Goal: Task Accomplishment & Management: Manage account settings

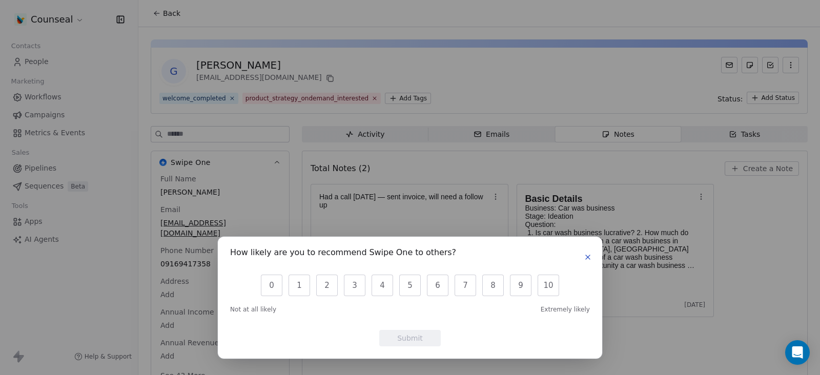
click at [587, 255] on icon "button" at bounding box center [588, 257] width 8 height 8
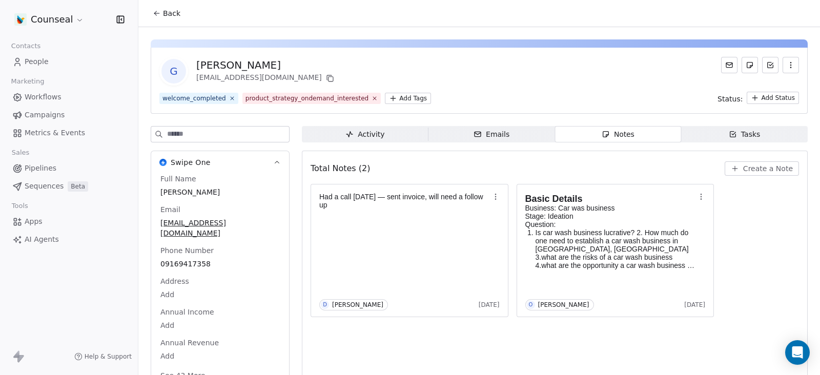
click at [656, 132] on span "Tasks Tasks" at bounding box center [744, 134] width 127 height 16
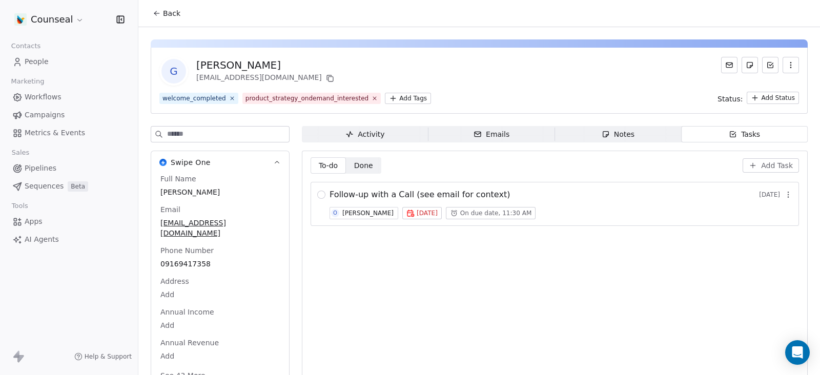
click at [490, 136] on div "Emails" at bounding box center [492, 134] width 36 height 11
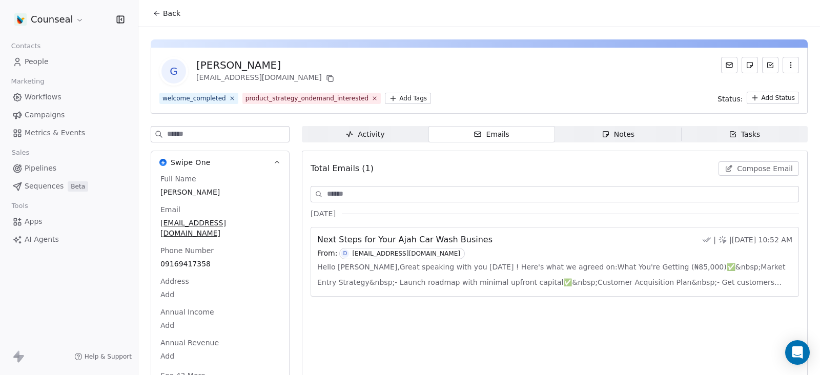
click at [439, 278] on span "Hello [PERSON_NAME],Great speaking with you [DATE] ! Here's what we agreed on:W…" at bounding box center [554, 274] width 475 height 31
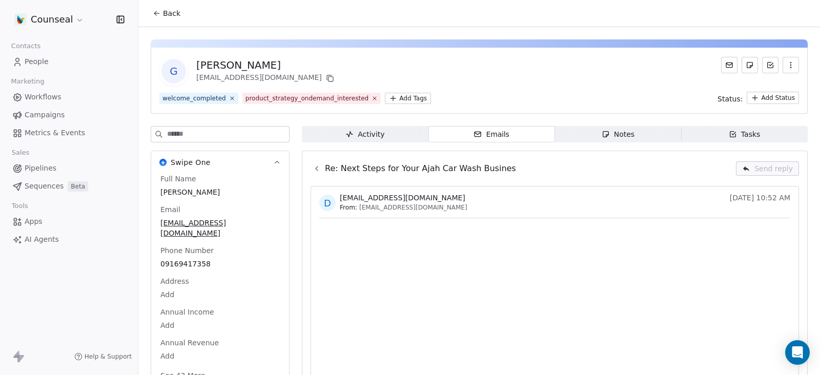
click at [656, 137] on icon "button" at bounding box center [734, 135] width 6 height 6
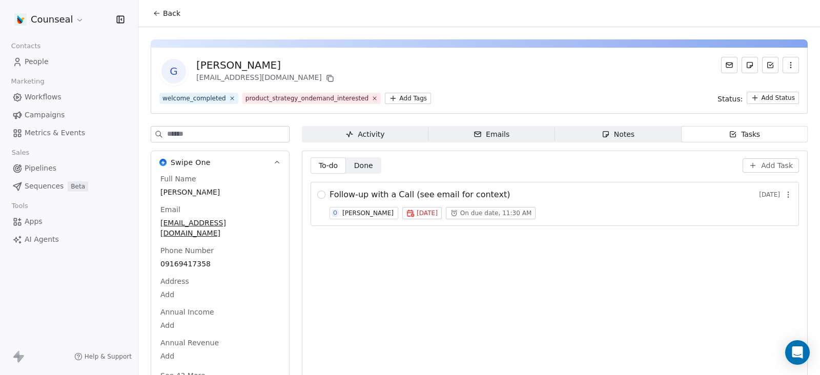
click at [461, 136] on span "Emails Emails" at bounding box center [492, 134] width 127 height 16
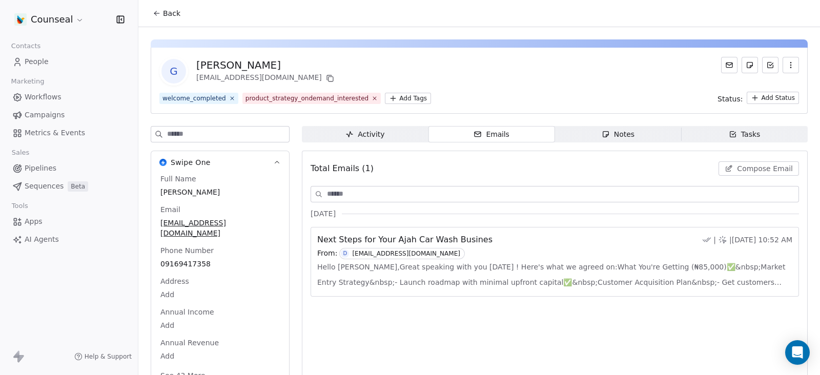
click at [409, 270] on span "Hello [PERSON_NAME],Great speaking with you [DATE] ! Here's what we agreed on:W…" at bounding box center [554, 274] width 475 height 31
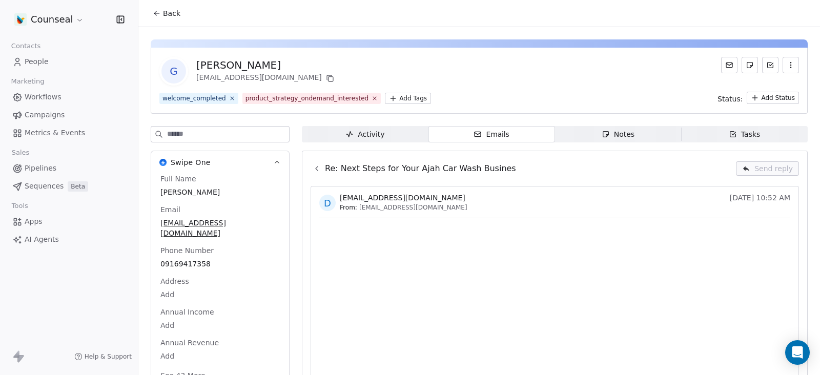
click at [656, 130] on icon "button" at bounding box center [733, 134] width 8 height 8
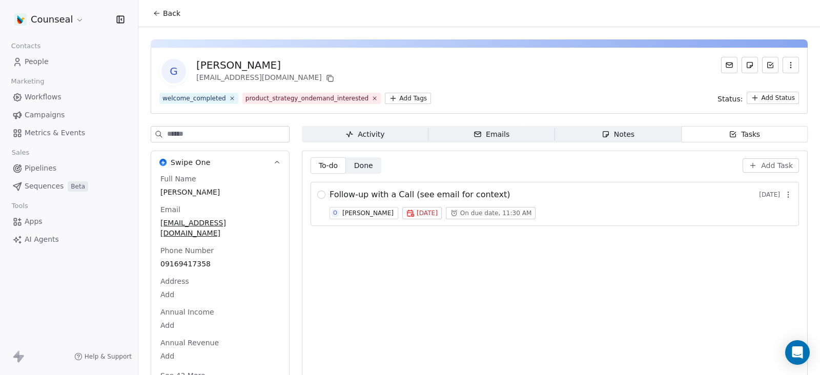
click at [454, 131] on span "Emails Emails" at bounding box center [492, 134] width 127 height 16
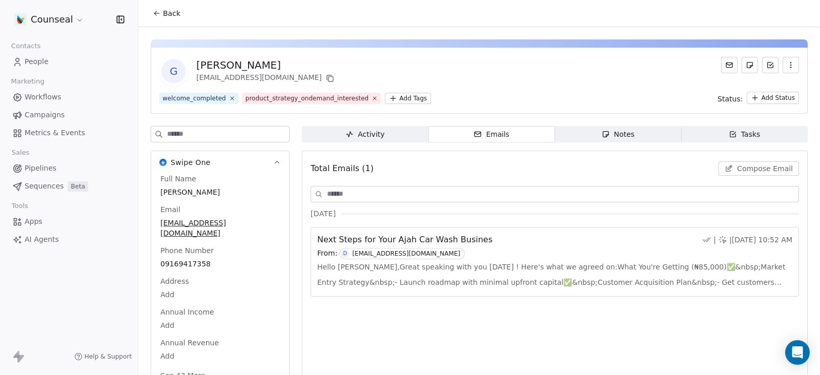
click at [386, 276] on span "Hello [PERSON_NAME],Great speaking with you [DATE] ! Here's what we agreed on:W…" at bounding box center [554, 274] width 475 height 31
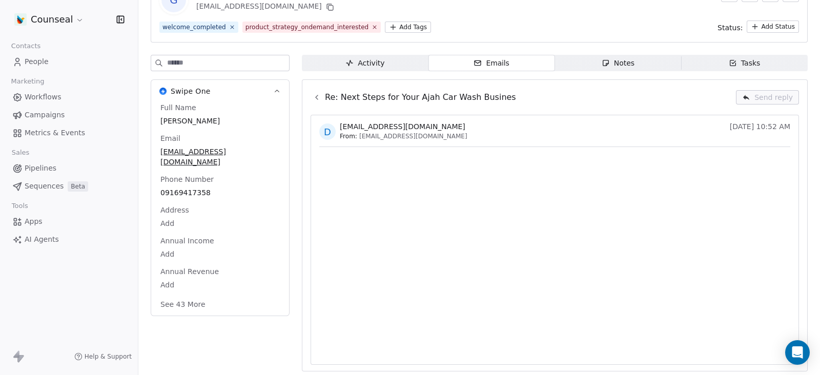
scroll to position [73, 0]
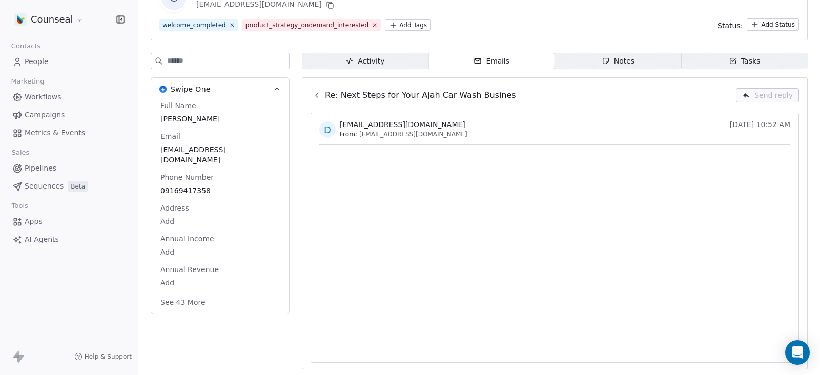
click at [656, 61] on div "Tasks" at bounding box center [745, 61] width 32 height 11
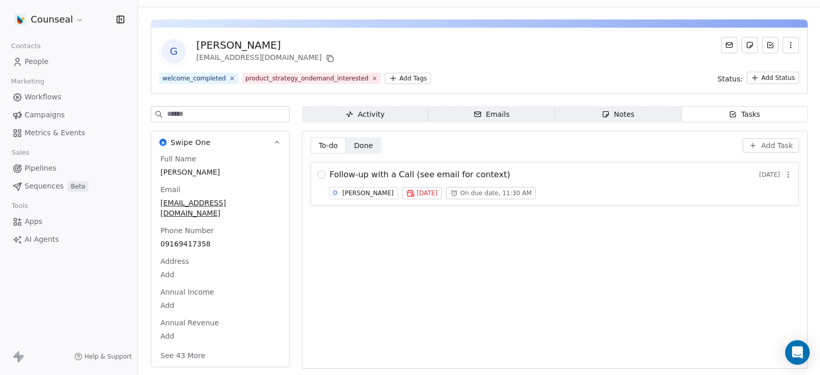
scroll to position [19, 0]
click at [319, 171] on button "button" at bounding box center [321, 175] width 8 height 8
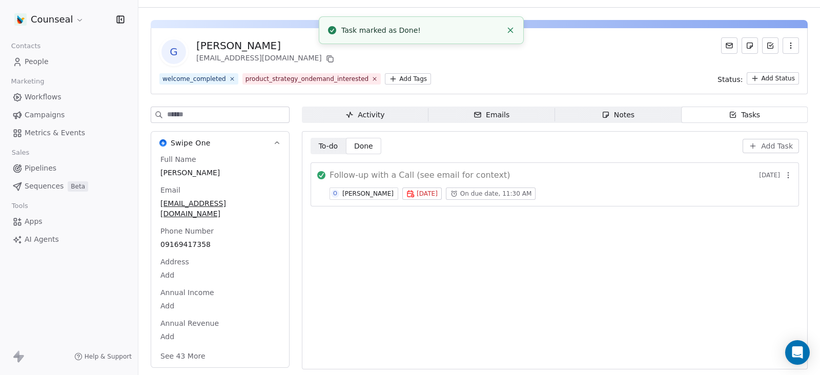
click at [607, 111] on div "Notes" at bounding box center [618, 115] width 33 height 11
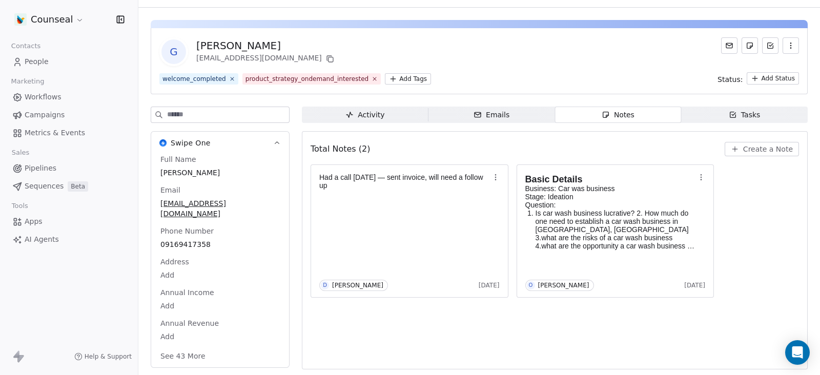
click at [656, 148] on span "Create a Note" at bounding box center [768, 149] width 50 height 10
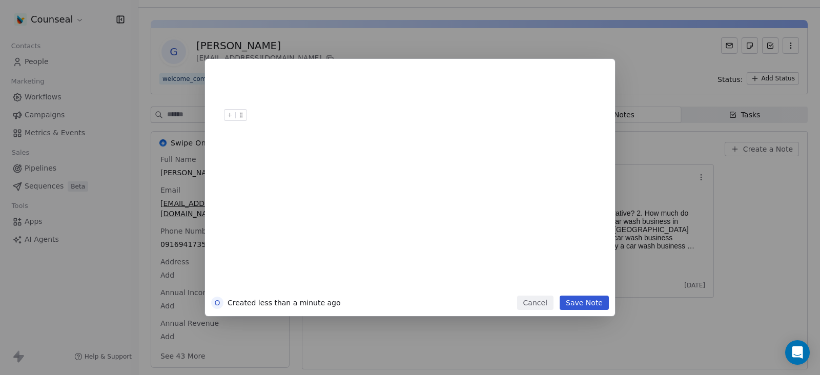
click at [248, 112] on div at bounding box center [237, 118] width 27 height 18
click at [253, 116] on div at bounding box center [425, 115] width 351 height 12
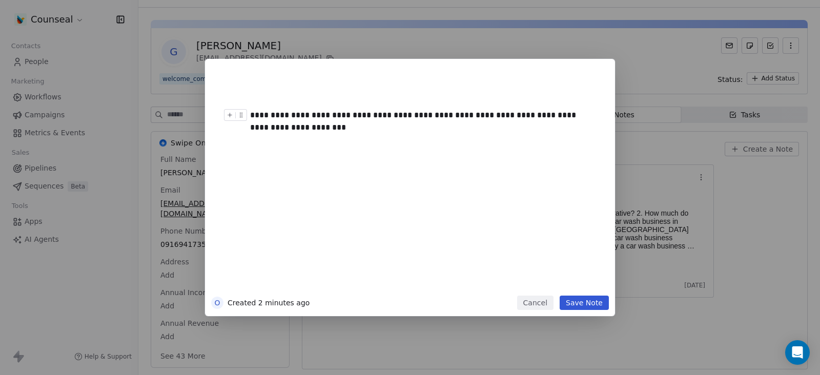
click at [575, 299] on button "Save Note" at bounding box center [584, 303] width 49 height 14
